Goal: Task Accomplishment & Management: Complete application form

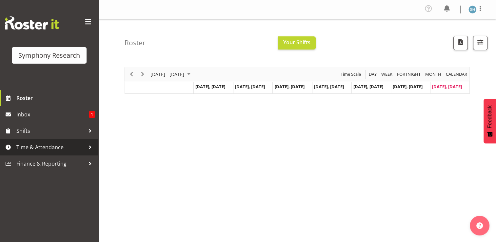
click at [29, 149] on span "Time & Attendance" at bounding box center [50, 147] width 69 height 10
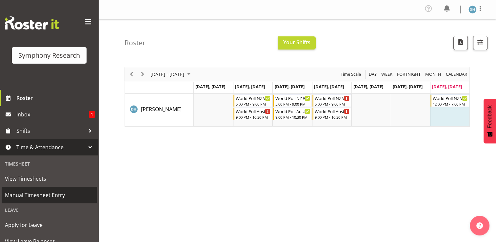
click at [33, 192] on span "Manual Timesheet Entry" at bounding box center [49, 195] width 88 height 10
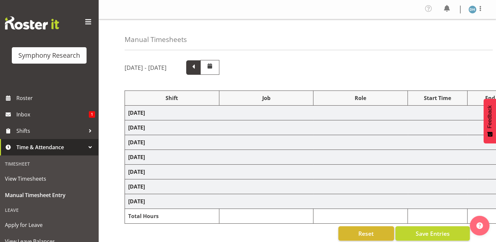
click at [198, 68] on span at bounding box center [193, 67] width 9 height 9
select select "48116"
select select "10527"
select select "48116"
select select "10527"
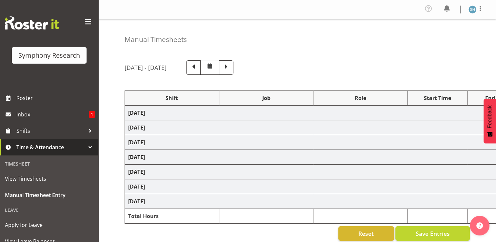
select select "47"
select select "56692"
select select "10499"
select select "47"
select select "56692"
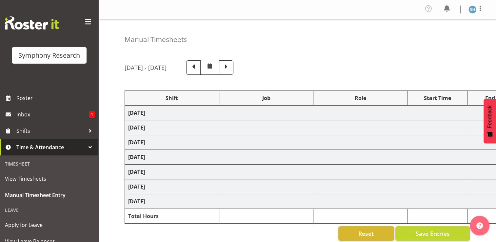
select select "10499"
select select "47"
select select "48116"
select select "10527"
select select "47"
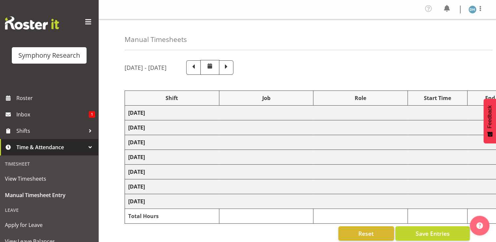
select select "56692"
select select "10499"
select select "47"
select select "56692"
select select "10499"
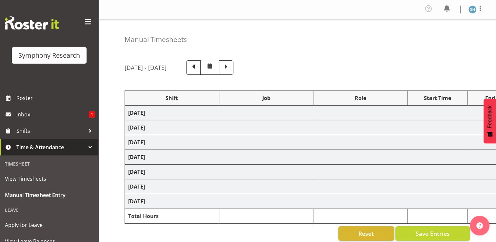
select select "47"
select select "48116"
select select "10499"
select select "47"
select select "48116"
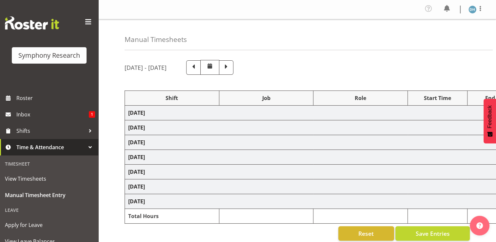
select select "10499"
select select "47"
select select "10527"
select select "47"
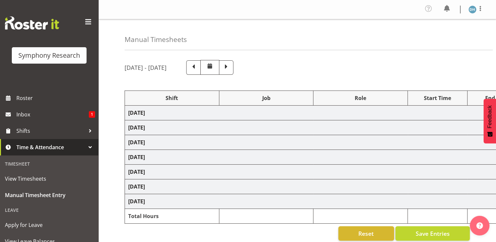
select select "10499"
select select "47"
select select "10499"
select select "47"
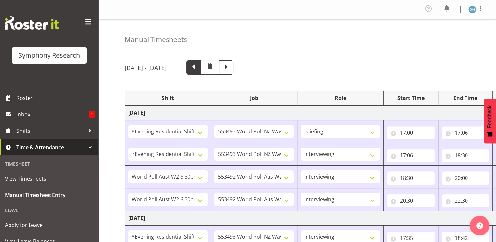
click at [198, 69] on span at bounding box center [193, 67] width 9 height 9
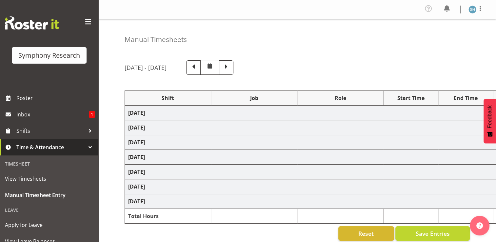
select select "56692"
select select "10499"
select select "47"
select select "56692"
select select "10499"
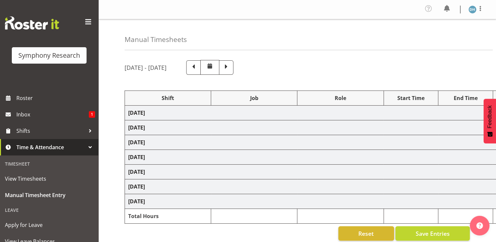
select select "47"
select select "56692"
select select "10499"
select select "47"
select select "56692"
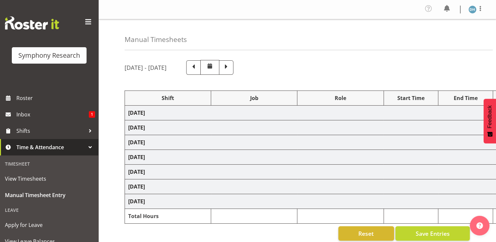
select select "10499"
select select "56692"
select select "10499"
select select "47"
select select "41604"
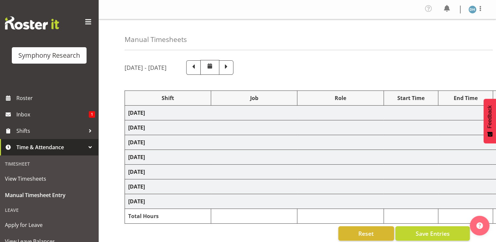
select select "10527"
select select "41604"
select select "10527"
select select "47"
select select "56692"
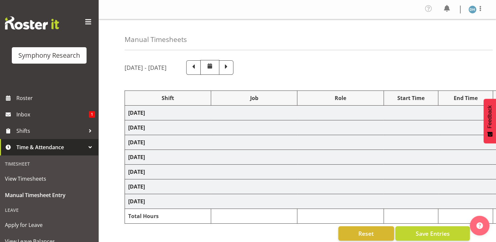
select select "10527"
select select "47"
select select "56692"
select select "10499"
select select "47"
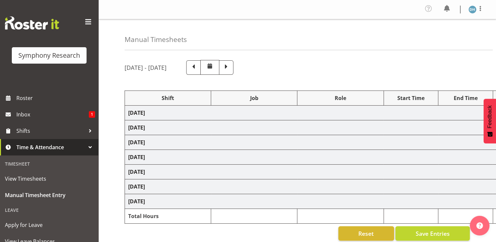
select select "41604"
select select "10527"
select select "41604"
select select "10527"
select select "47"
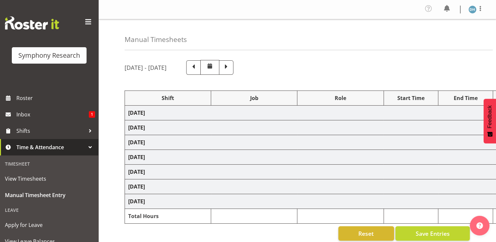
select select "41604"
select select "10527"
select select "47"
select select "56692"
select select "10499"
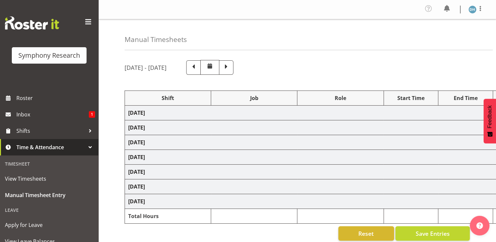
select select "47"
select select "10527"
select select "47"
select select "10499"
select select "47"
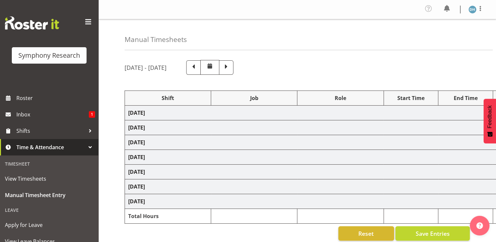
select select "10499"
select select "47"
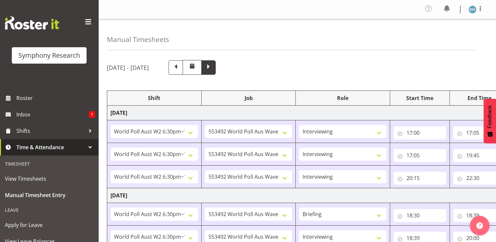
click at [213, 68] on span at bounding box center [208, 67] width 9 height 9
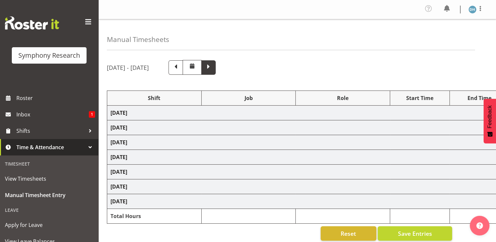
select select "48116"
select select "10527"
select select "48116"
select select "10527"
select select "47"
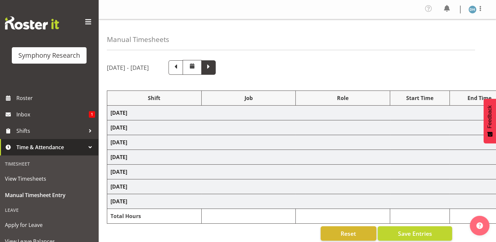
select select "56692"
select select "10499"
select select "47"
select select "56692"
select select "10499"
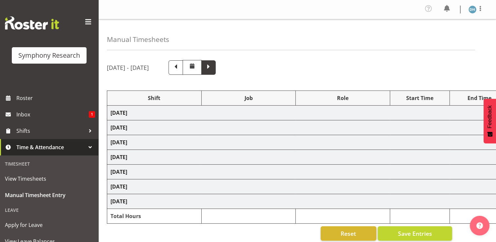
select select "47"
select select "48116"
select select "10527"
select select "47"
select select "56692"
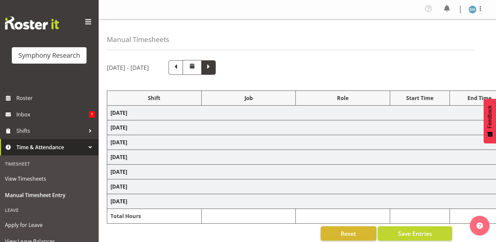
select select "10499"
select select "47"
select select "56692"
select select "10499"
select select "47"
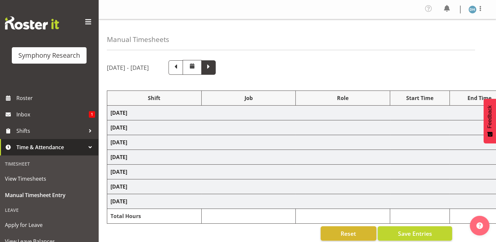
select select "48116"
select select "10499"
select select "47"
select select "48116"
select select "10499"
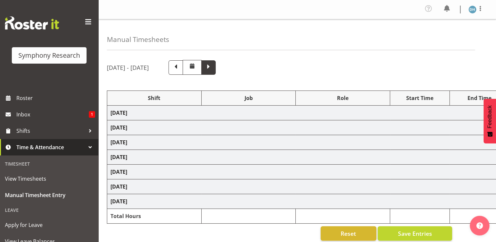
select select "47"
select select "10527"
select select "47"
select select "10499"
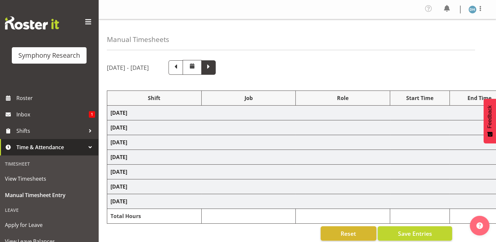
select select "47"
select select "10499"
select select "47"
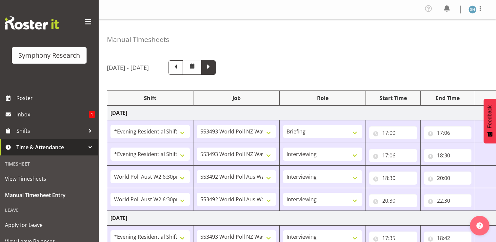
click at [213, 68] on span at bounding box center [208, 67] width 9 height 9
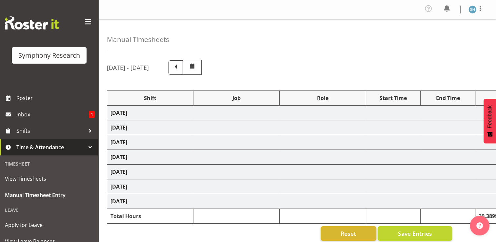
select select "48116"
select select "10499"
select select "48116"
select select "10499"
select select "47"
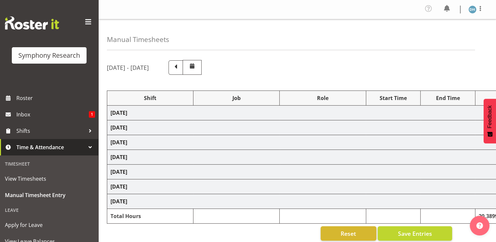
select select "57511"
select select "10499"
select select "47"
select select "56692"
select select "10499"
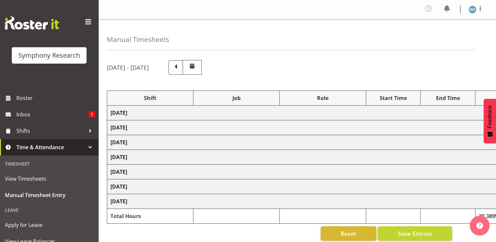
select select "47"
select select "48116"
select select "10499"
select select "47"
select select "56692"
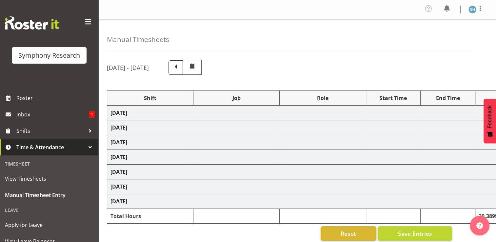
select select "10499"
select select "47"
select select "10527"
select select "47"
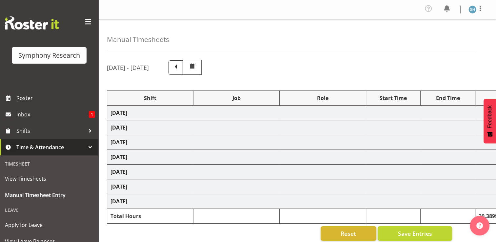
select select "10499"
select select "47"
select select "10499"
select select "47"
